Goal: Transaction & Acquisition: Download file/media

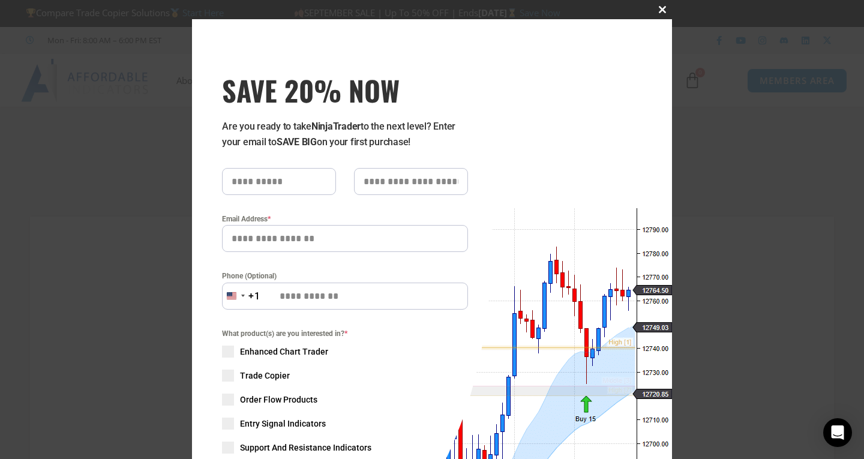
type input "**********"
drag, startPoint x: 660, startPoint y: 10, endPoint x: 651, endPoint y: 23, distance: 16.0
click at [660, 10] on span "SAVE 20% NOW popup" at bounding box center [662, 9] width 19 height 7
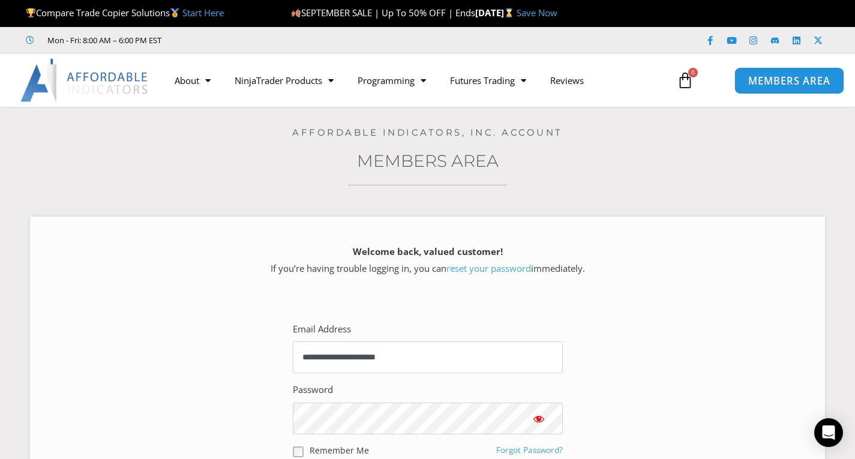
click at [777, 92] on link "MEMBERS AREA" at bounding box center [789, 80] width 110 height 27
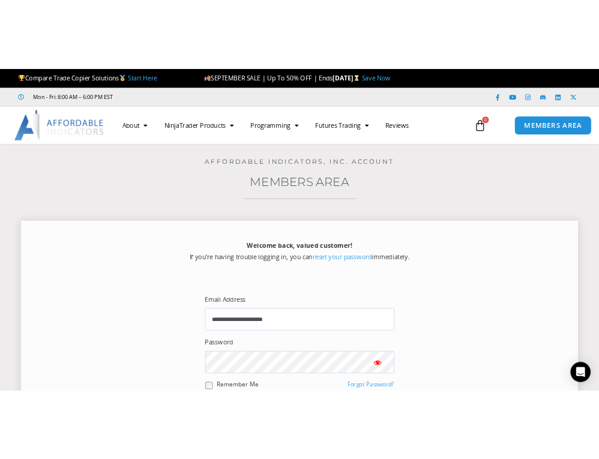
scroll to position [300, 0]
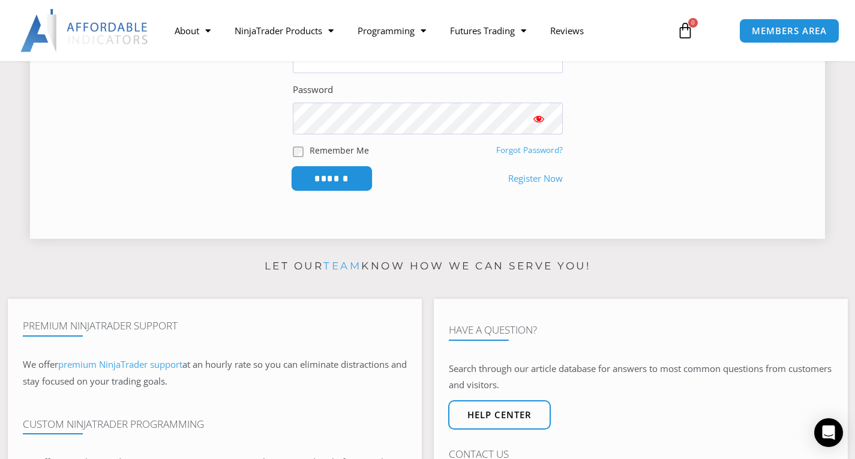
click at [347, 186] on input "******" at bounding box center [331, 179] width 82 height 26
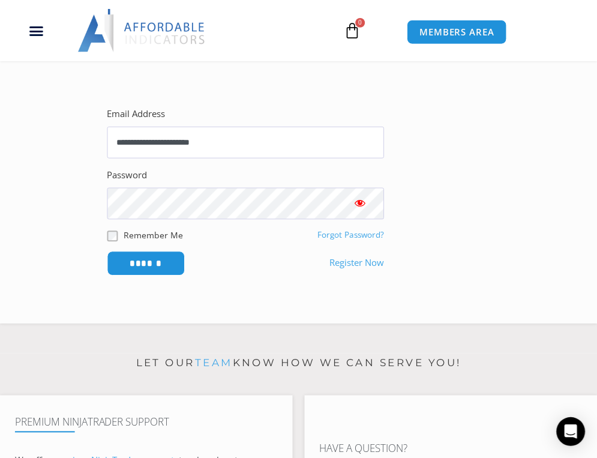
scroll to position [211, 0]
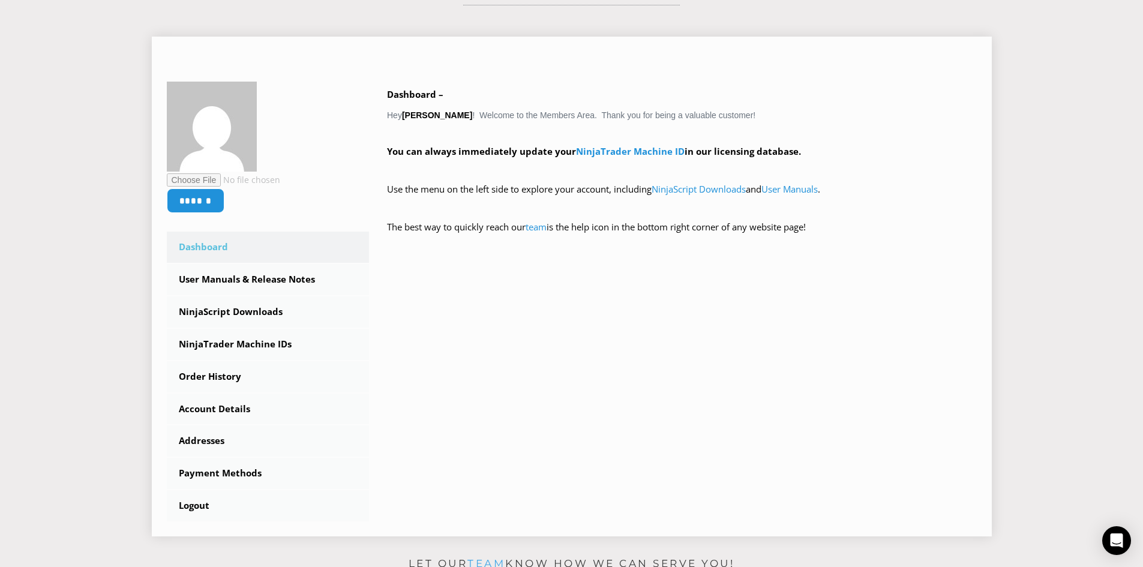
scroll to position [240, 0]
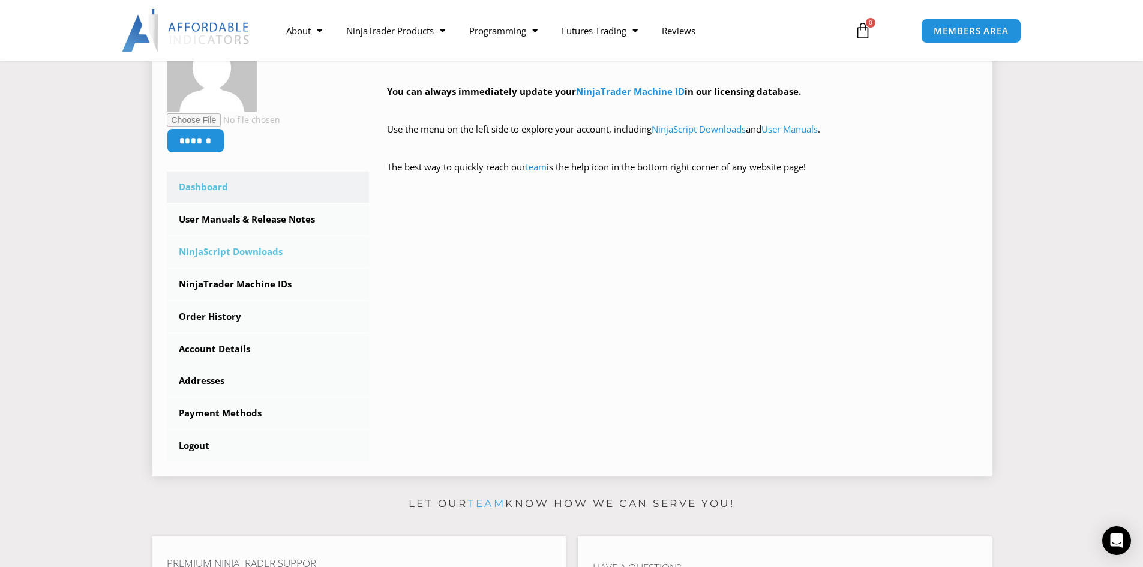
click at [244, 257] on link "NinjaScript Downloads" at bounding box center [268, 251] width 203 height 31
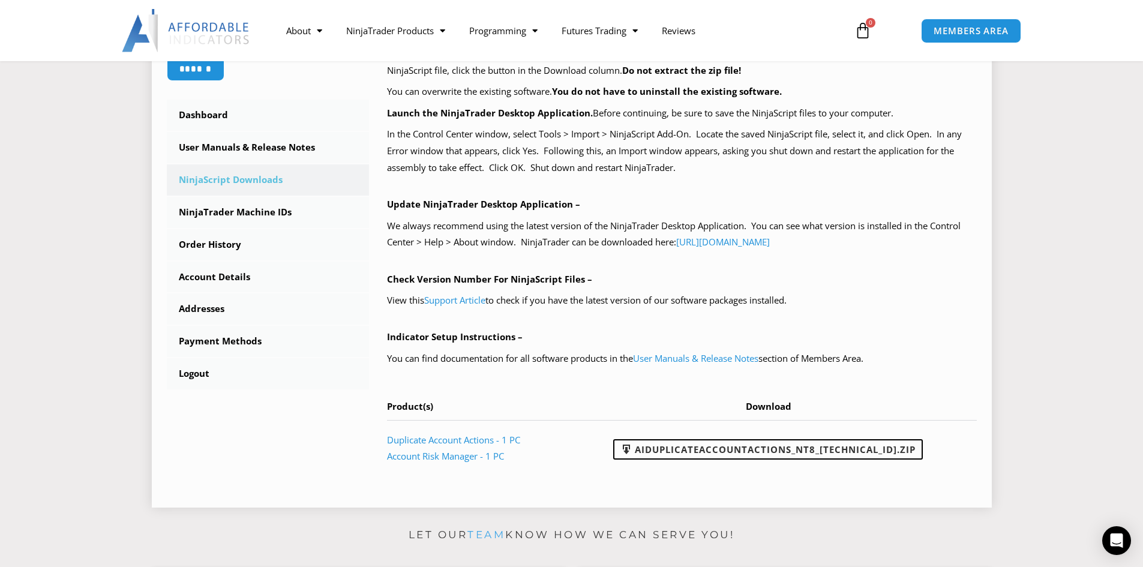
scroll to position [420, 0]
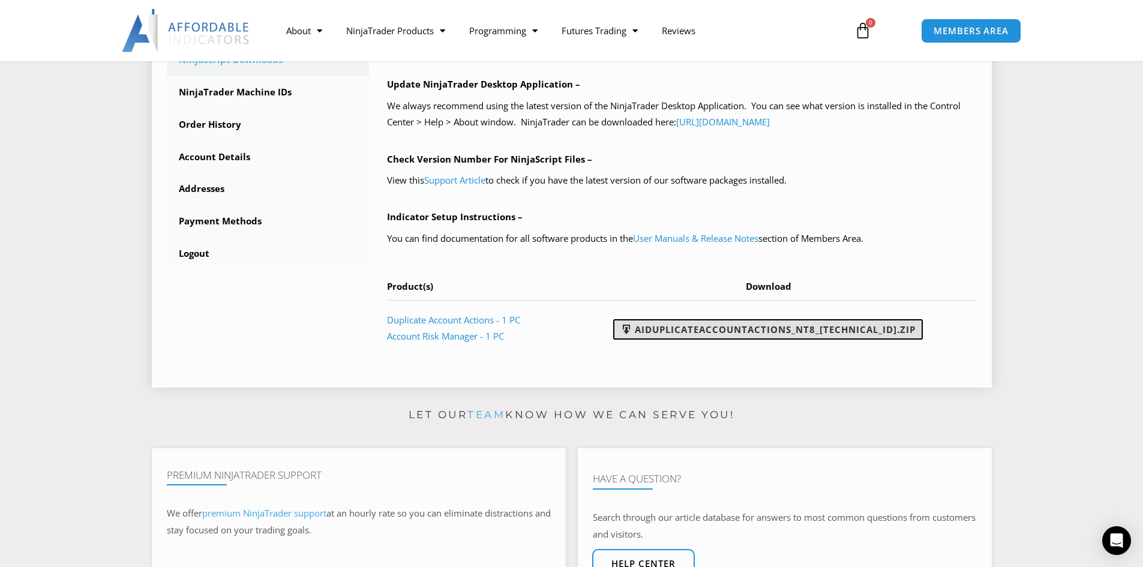
click at [741, 333] on link "AIDuplicateAccountActions_NT8_25.9.22.1.zip" at bounding box center [768, 329] width 310 height 20
drag, startPoint x: 1099, startPoint y: 190, endPoint x: 1090, endPoint y: 161, distance: 29.6
click at [1099, 189] on section "****** Dashboard Subscriptions User Manuals & Release Notes NinjaScript Downloa…" at bounding box center [571, 88] width 1083 height 618
drag, startPoint x: 65, startPoint y: 163, endPoint x: 115, endPoint y: 158, distance: 50.6
click at [64, 162] on section "****** Dashboard Subscriptions User Manuals & Release Notes NinjaScript Downloa…" at bounding box center [571, 88] width 1083 height 618
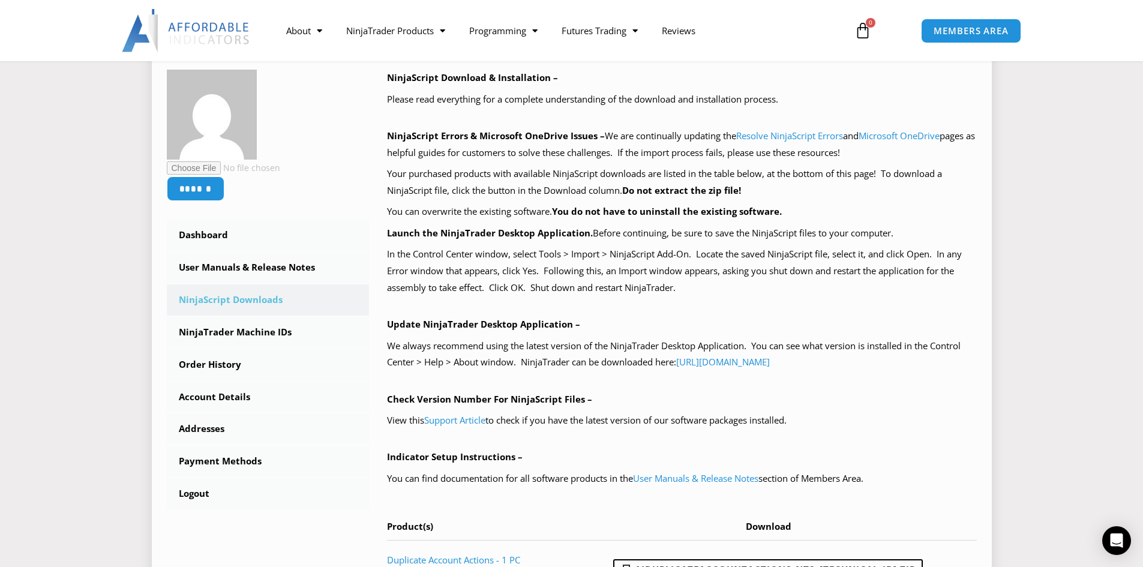
scroll to position [300, 0]
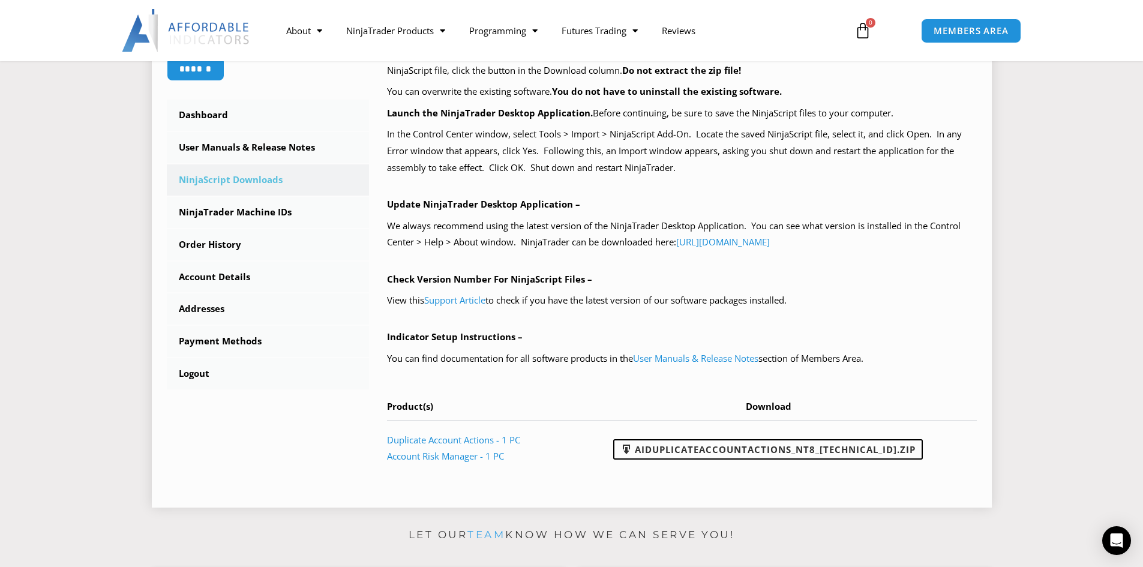
click at [223, 179] on link "NinjaScript Downloads" at bounding box center [268, 179] width 203 height 31
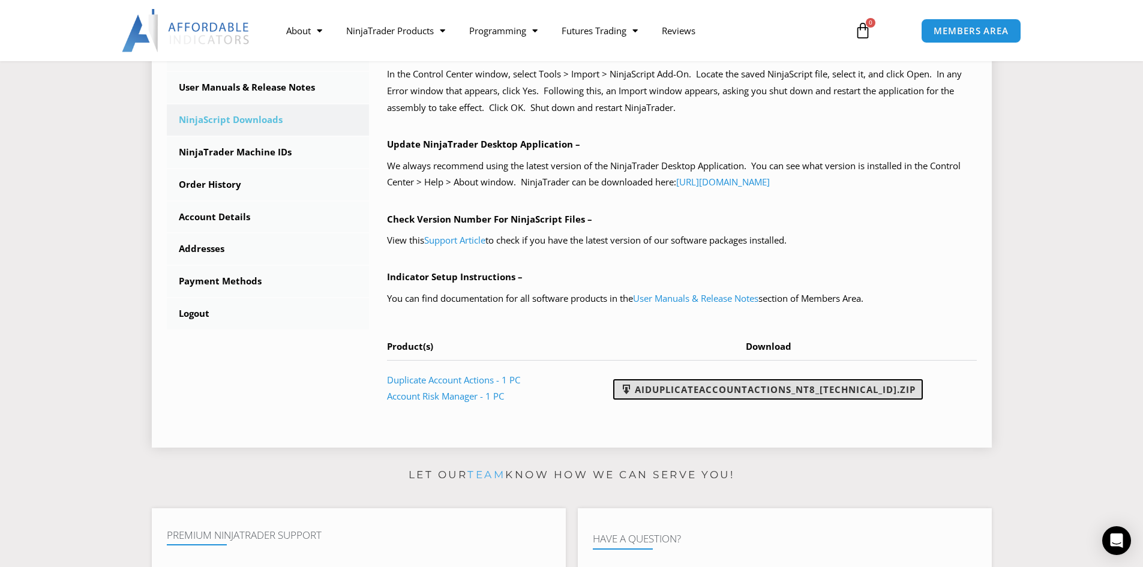
click at [707, 395] on link "AIDuplicateAccountActions_NT8_[TECHNICAL_ID].zip" at bounding box center [768, 389] width 310 height 20
click at [218, 112] on link "NinjaScript Downloads" at bounding box center [268, 119] width 203 height 31
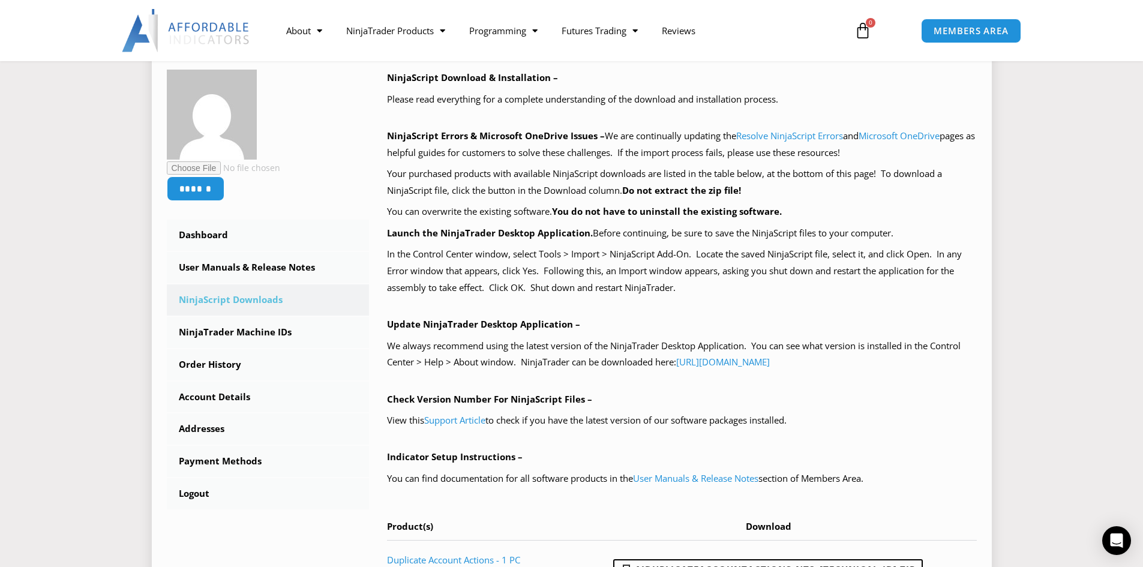
scroll to position [120, 0]
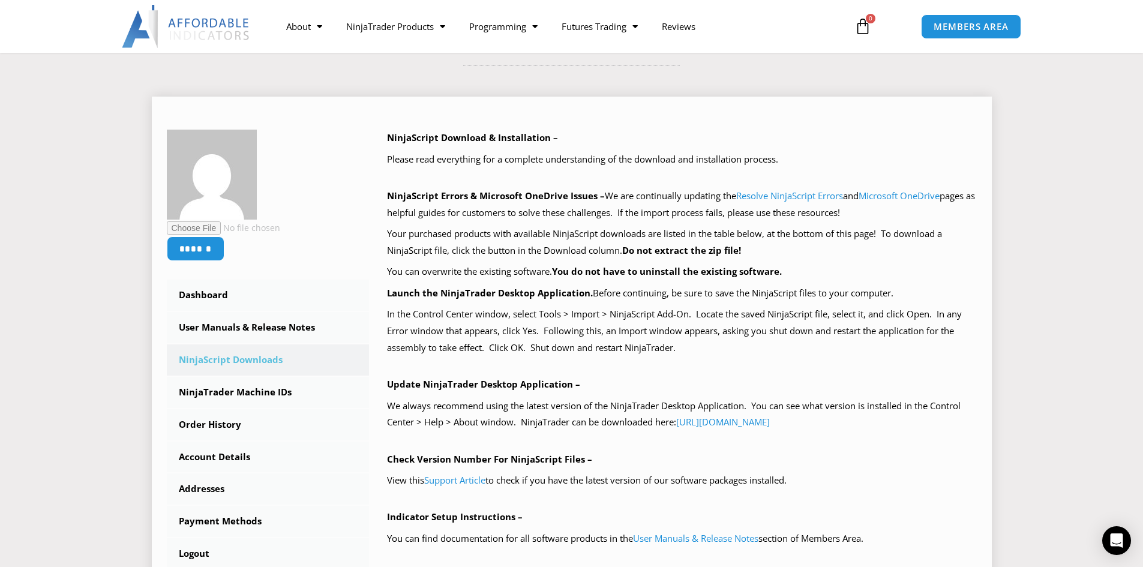
click at [183, 359] on link "NinjaScript Downloads" at bounding box center [268, 359] width 203 height 31
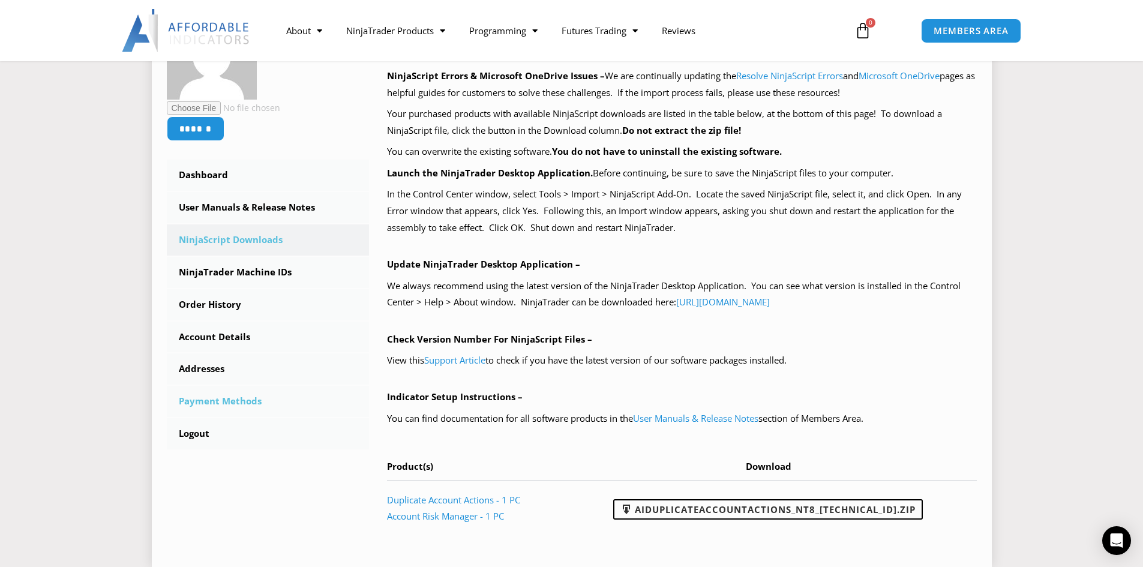
scroll to position [300, 0]
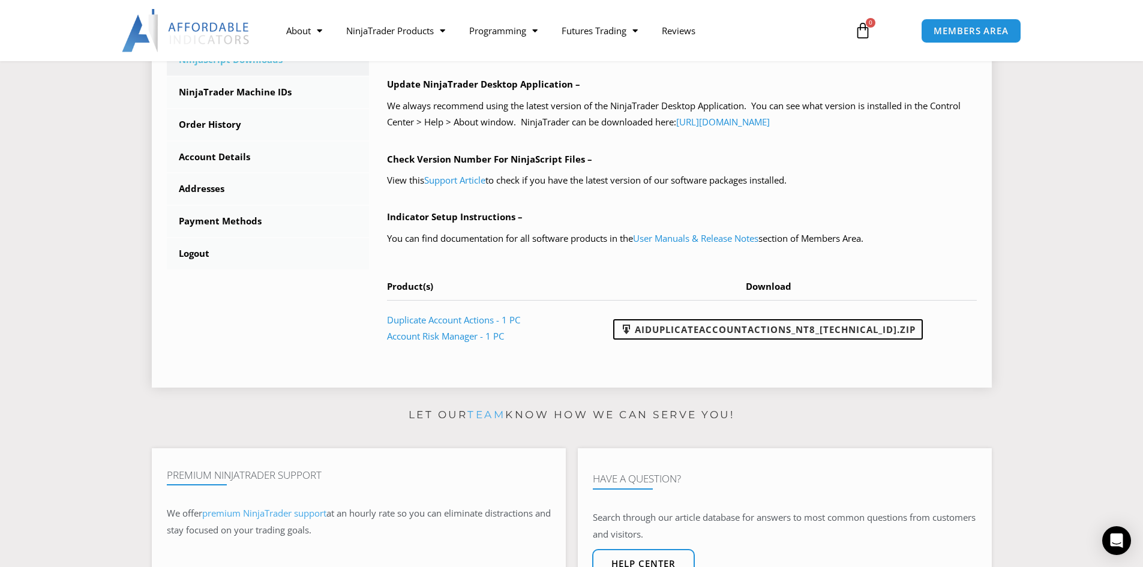
scroll to position [480, 0]
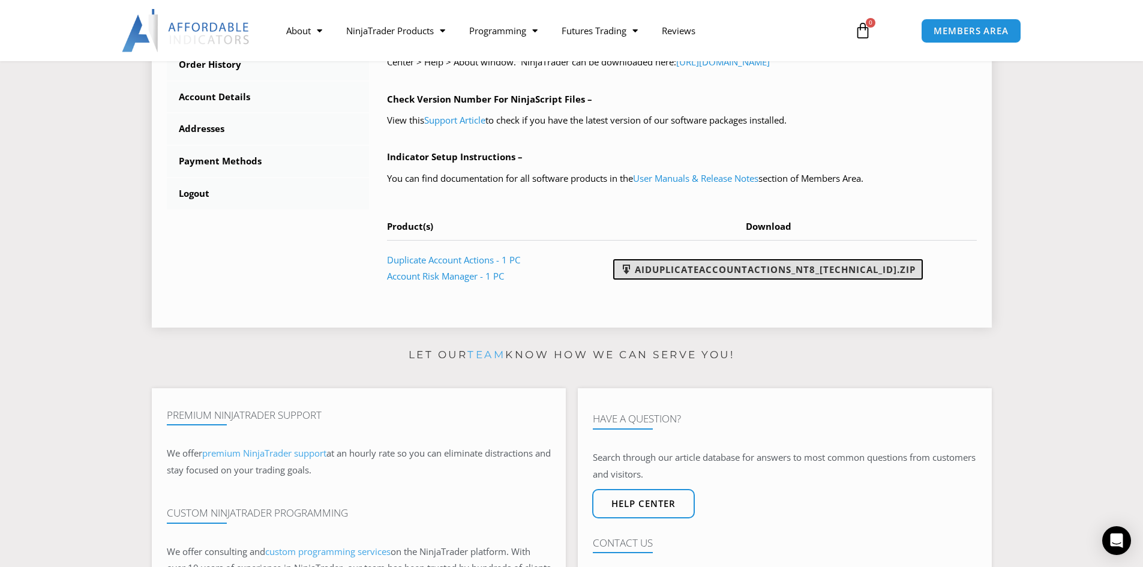
click at [807, 271] on link "AIDuplicateAccountActions_NT8_[TECHNICAL_ID].zip" at bounding box center [768, 269] width 310 height 20
click at [1086, 350] on section "Let our team know how we can serve you! Premium NinjaTrader Support We offer pr…" at bounding box center [571, 496] width 1143 height 302
drag, startPoint x: 86, startPoint y: 202, endPoint x: 165, endPoint y: 47, distance: 173.8
click at [86, 202] on section "****** Dashboard Subscriptions User Manuals & Release Notes NinjaScript Downloa…" at bounding box center [571, 28] width 1083 height 618
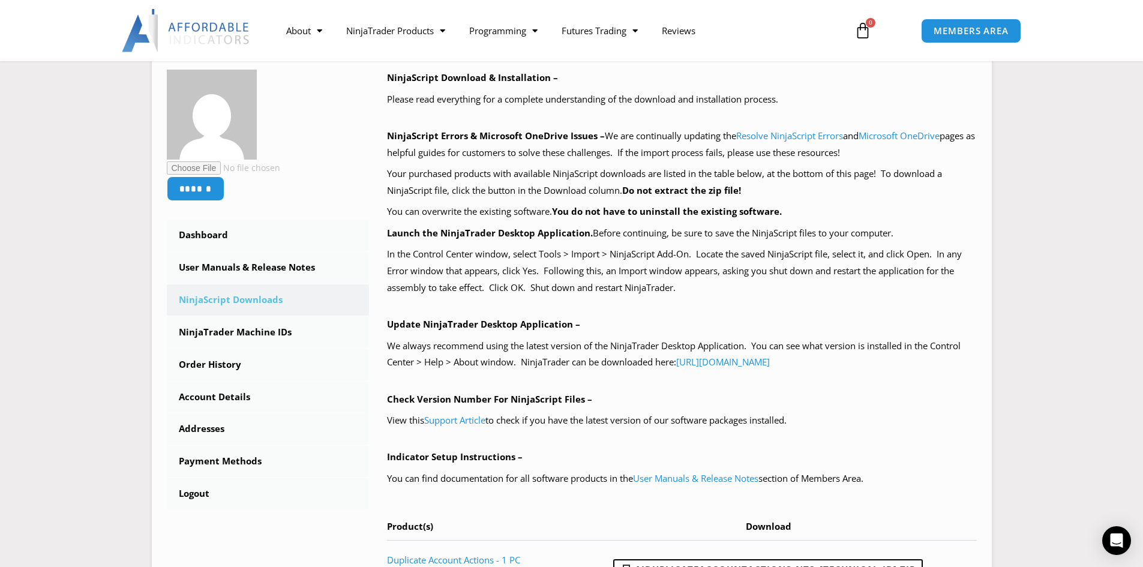
click at [62, 208] on section "****** Dashboard Subscriptions User Manuals & Release Notes NinjaScript Downloa…" at bounding box center [571, 328] width 1083 height 618
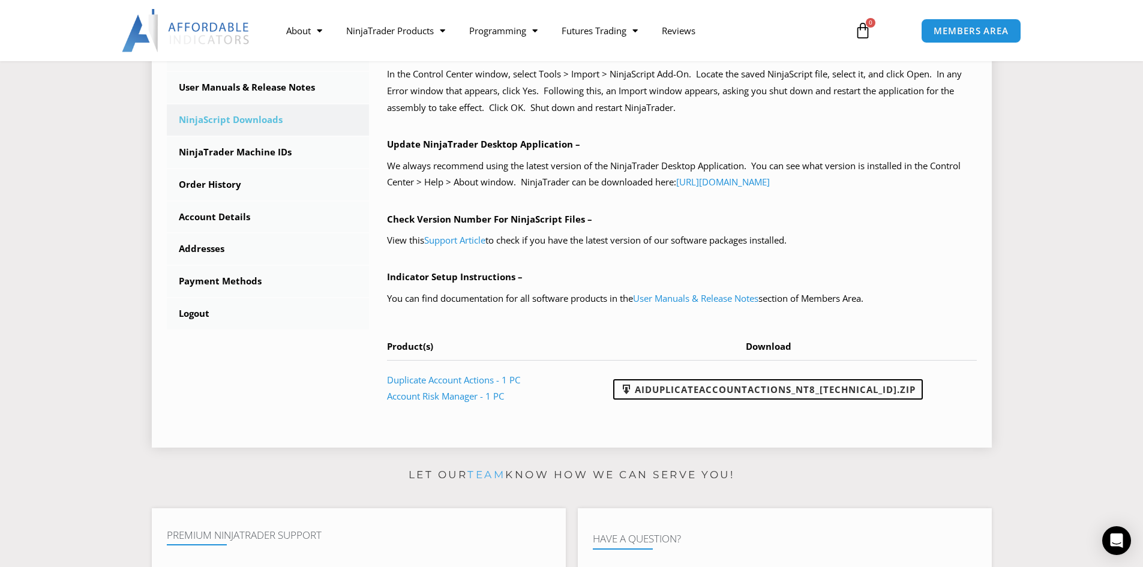
scroll to position [240, 0]
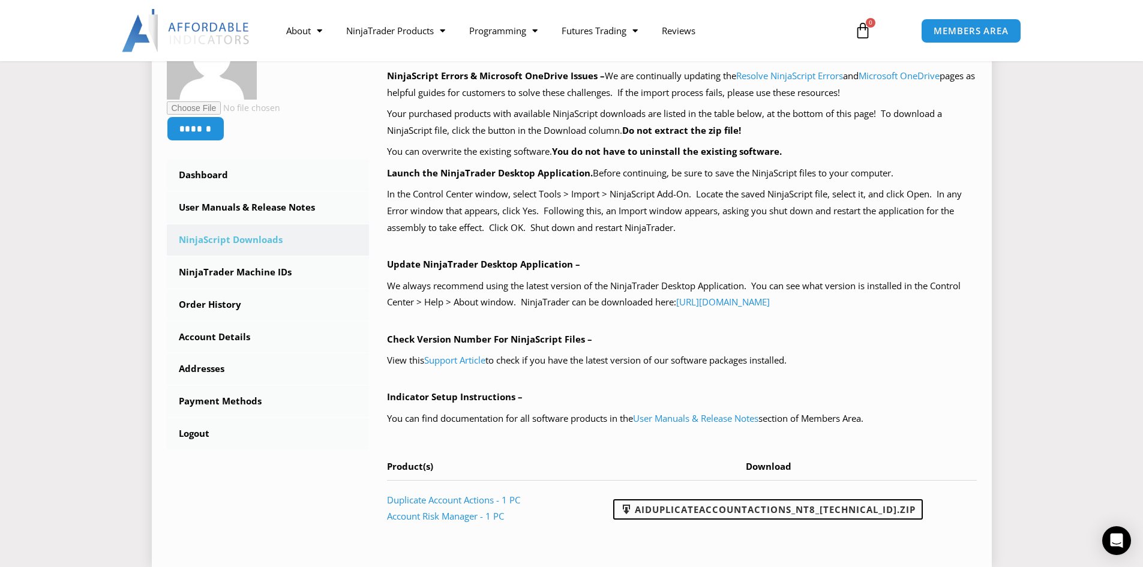
click at [242, 241] on link "NinjaScript Downloads" at bounding box center [268, 239] width 203 height 31
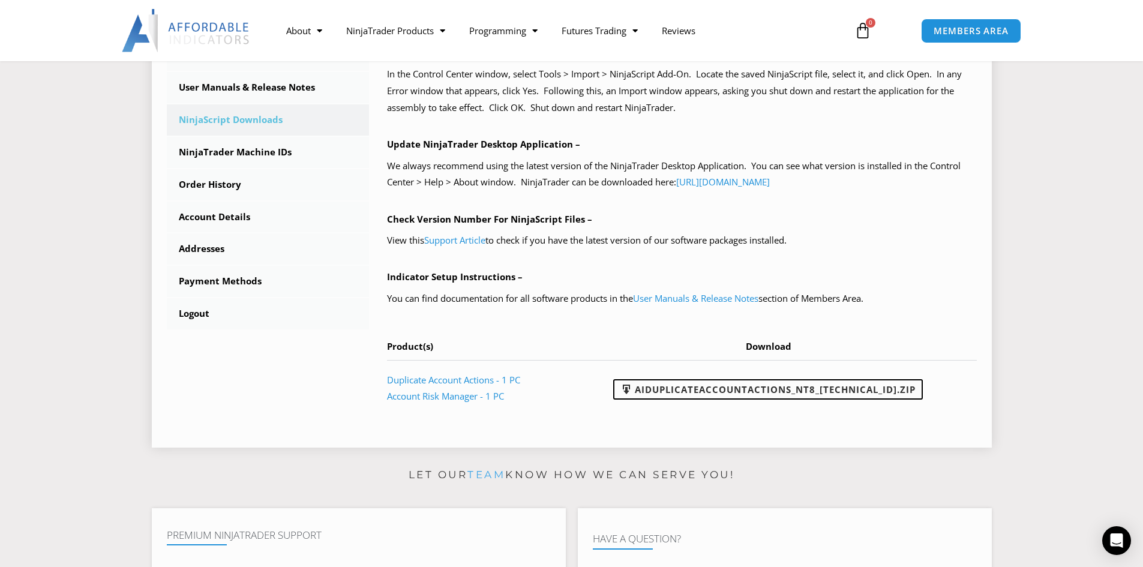
scroll to position [480, 0]
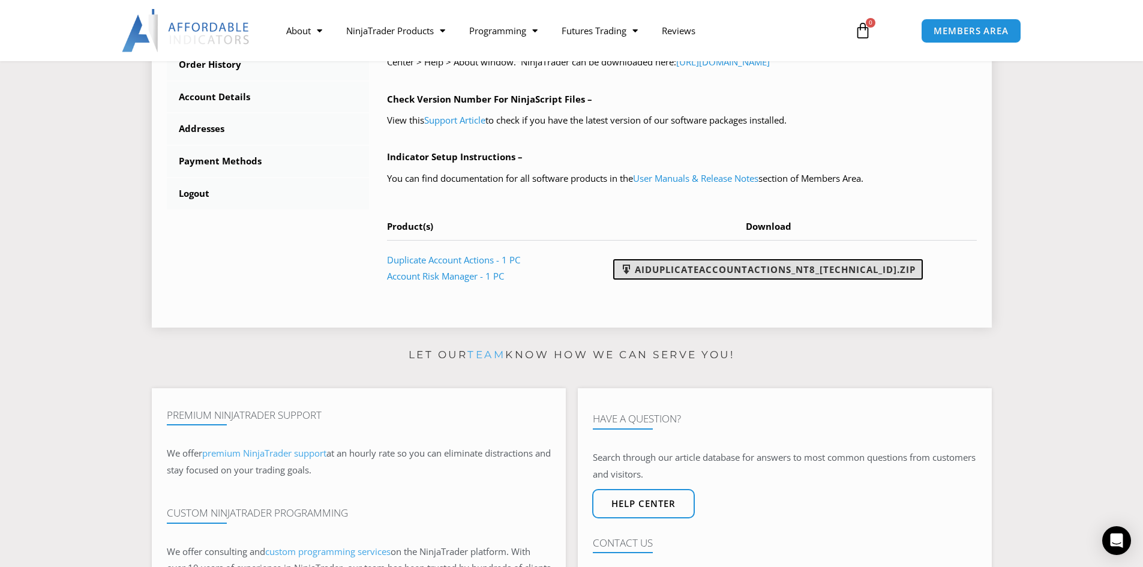
click at [817, 271] on link "AIDuplicateAccountActions_NT8_[TECHNICAL_ID].zip" at bounding box center [768, 269] width 310 height 20
